Goal: Task Accomplishment & Management: Manage account settings

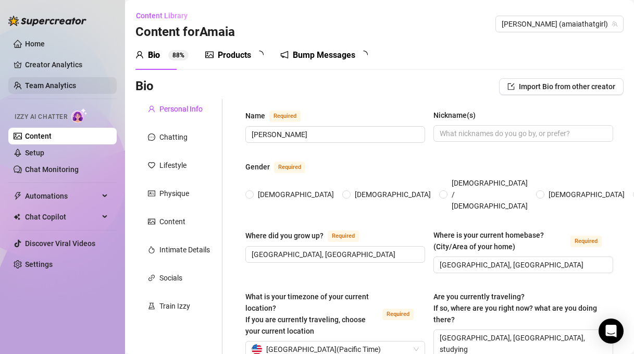
click at [71, 81] on link "Team Analytics" at bounding box center [50, 85] width 51 height 8
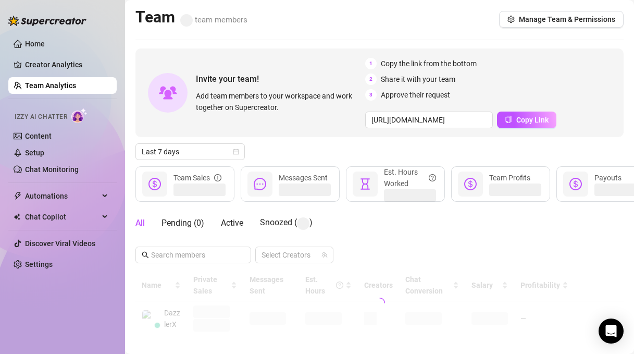
click at [64, 83] on link "Team Analytics" at bounding box center [50, 85] width 51 height 8
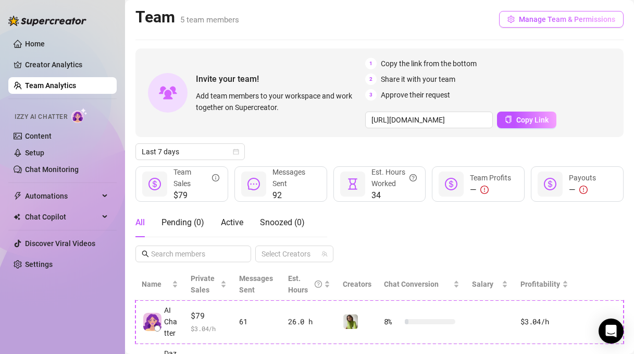
click at [561, 20] on span "Manage Team & Permissions" at bounding box center [567, 19] width 96 height 8
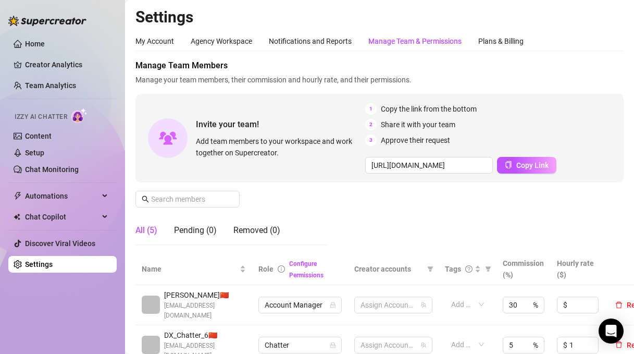
click at [224, 44] on div "Agency Workspace" at bounding box center [222, 40] width 62 height 11
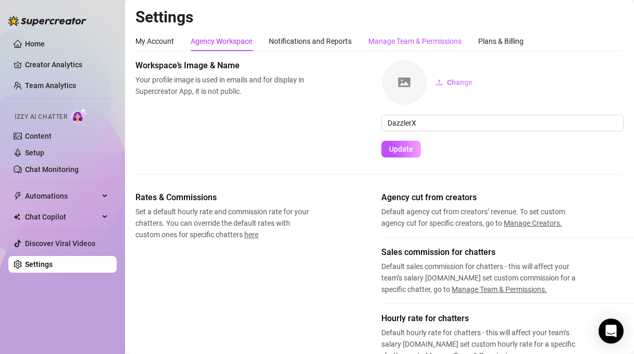
click at [411, 41] on div "Manage Team & Permissions" at bounding box center [415, 40] width 93 height 11
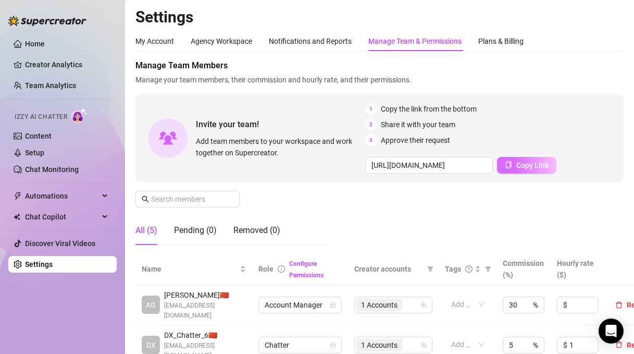
click at [540, 168] on span "Copy Link" at bounding box center [533, 165] width 32 height 8
click at [328, 210] on div "Manage Team Members Manage your team members, their commission and hourly rate,…" at bounding box center [380, 156] width 488 height 194
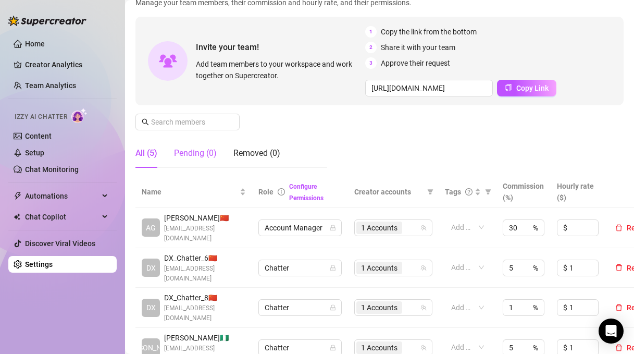
click at [209, 156] on div "Pending (0)" at bounding box center [195, 153] width 43 height 13
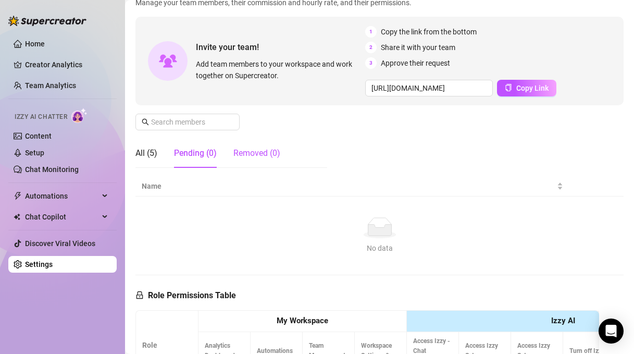
click at [246, 150] on div "Removed (0)" at bounding box center [257, 153] width 47 height 13
click at [148, 155] on div "All (5)" at bounding box center [147, 153] width 22 height 13
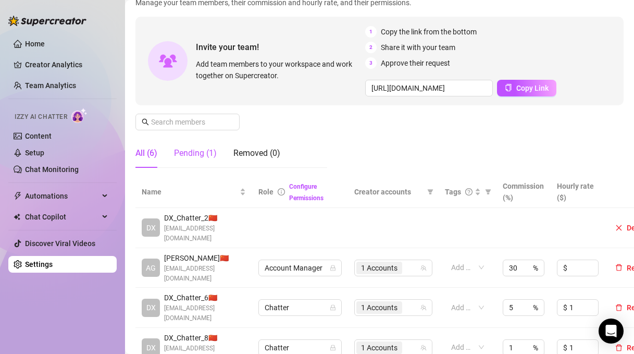
click at [209, 156] on div "Pending (1)" at bounding box center [195, 153] width 43 height 13
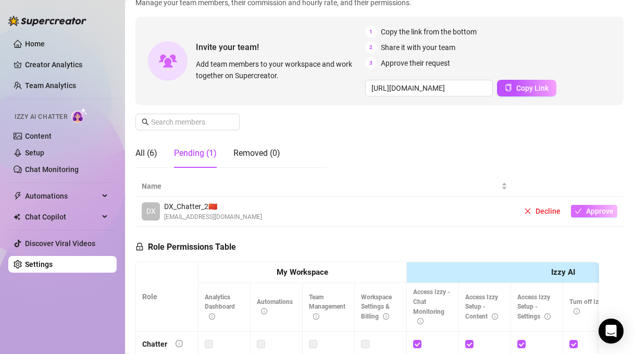
click at [596, 213] on span "Approve" at bounding box center [600, 211] width 28 height 8
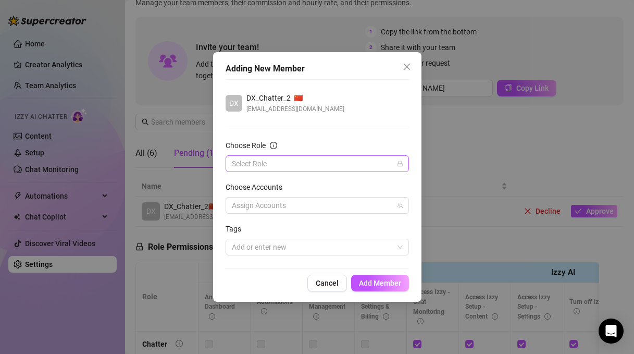
click at [305, 166] on input "Choose Role" at bounding box center [313, 164] width 162 height 16
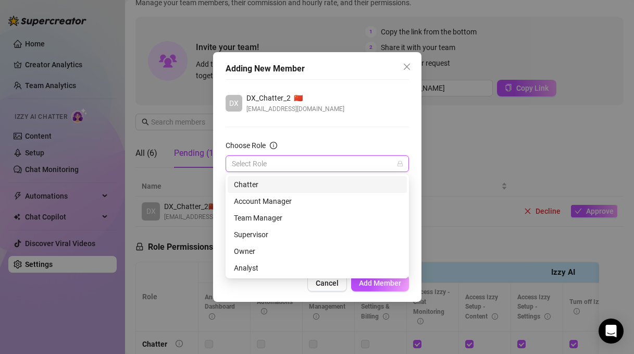
click at [266, 184] on div "Chatter" at bounding box center [317, 184] width 167 height 11
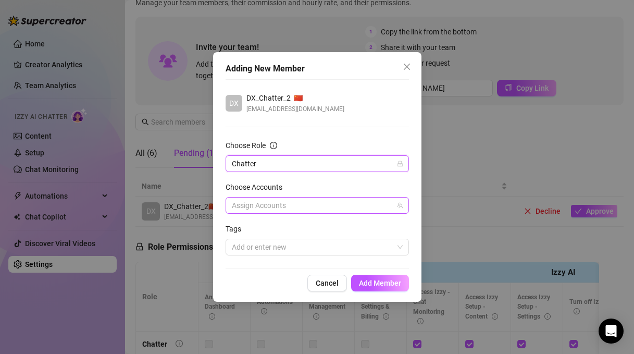
click at [318, 206] on div at bounding box center [312, 205] width 168 height 15
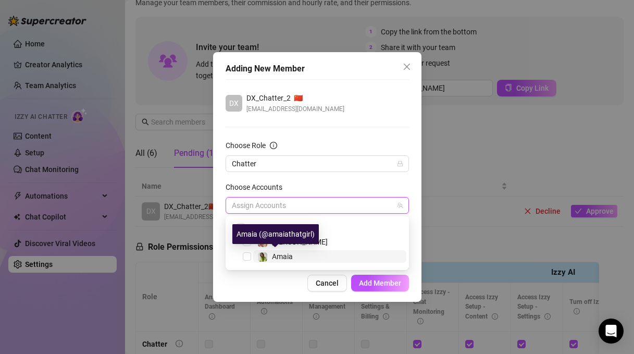
click at [287, 253] on span "Amaia" at bounding box center [282, 256] width 21 height 8
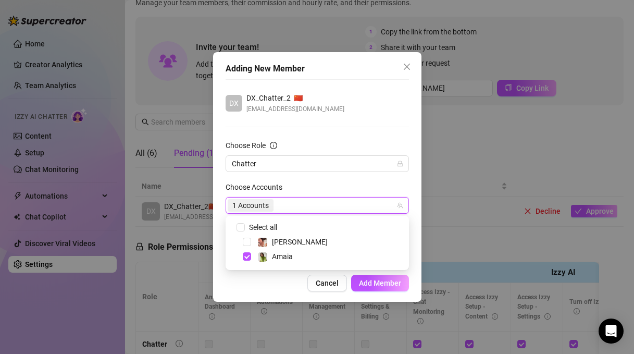
drag, startPoint x: 386, startPoint y: 282, endPoint x: 352, endPoint y: 249, distance: 46.8
click at [386, 281] on span "Add Member" at bounding box center [380, 283] width 42 height 8
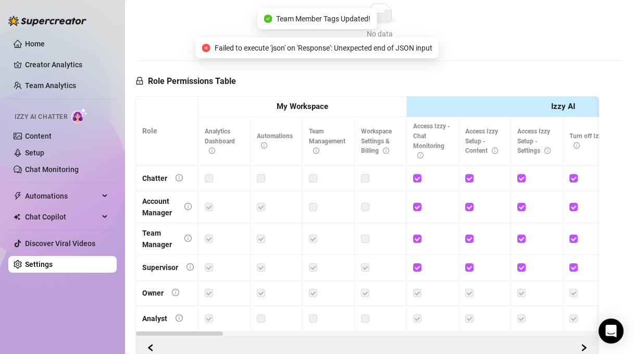
scroll to position [210, 0]
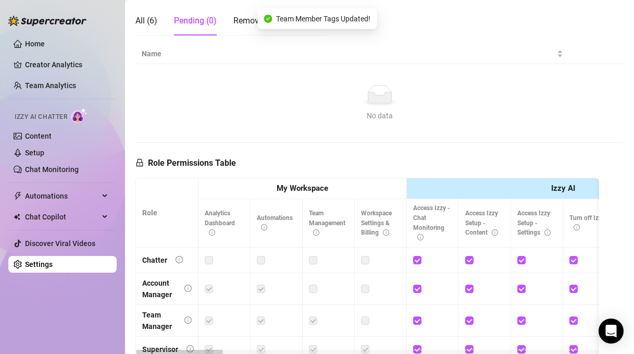
click at [426, 188] on th "Izzy AI" at bounding box center [563, 188] width 313 height 21
click at [365, 191] on th "My Workspace" at bounding box center [303, 188] width 209 height 21
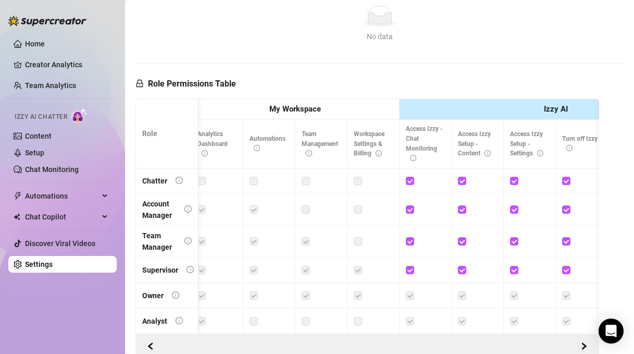
scroll to position [0, 0]
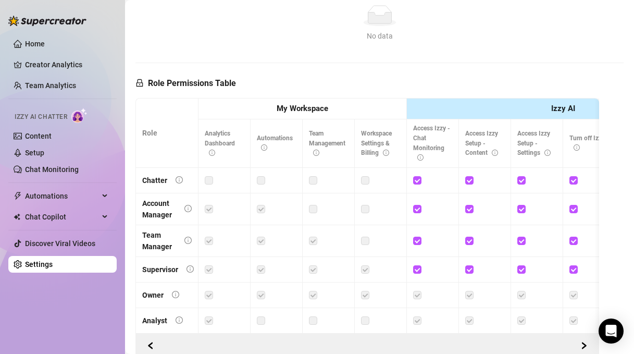
drag, startPoint x: 350, startPoint y: 204, endPoint x: 382, endPoint y: 212, distance: 32.6
